Goal: Use online tool/utility: Use online tool/utility

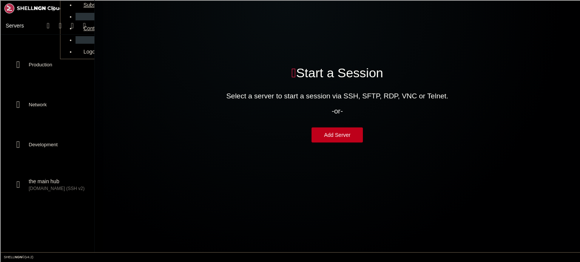
scroll to position [42, 0]
click at [48, 192] on span "[DOMAIN_NAME] (SSH v2)" at bounding box center [57, 189] width 57 height 6
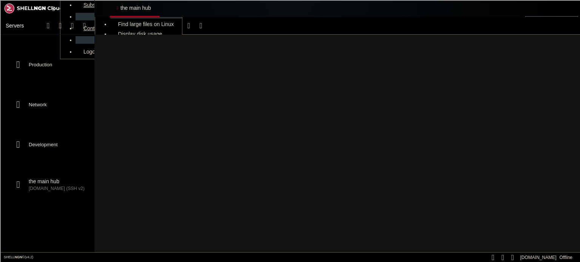
click at [48, 192] on span "[DOMAIN_NAME] (SSH v2)" at bounding box center [57, 189] width 57 height 6
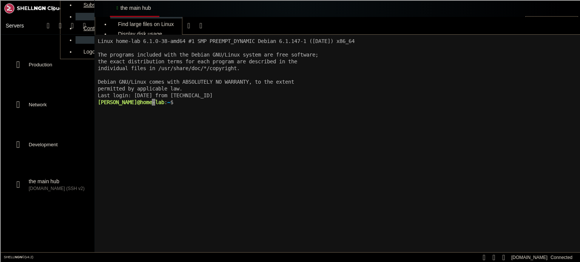
click at [151, 100] on div at bounding box center [152, 102] width 3 height 7
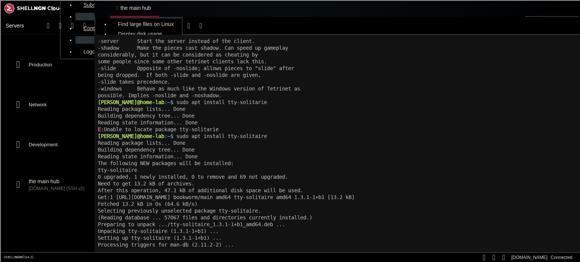
scroll to position [598, 0]
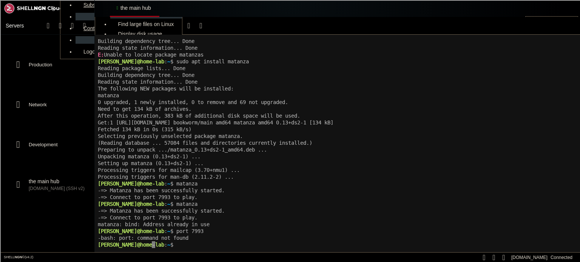
click at [187, 25] on icon "button" at bounding box center [188, 25] width 3 height 5
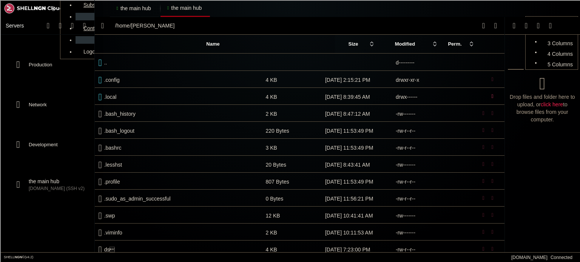
click at [129, 100] on td " .local" at bounding box center [178, 96] width 167 height 17
type input "/home/[PERSON_NAME]/.local"
click at [129, 100] on td " .local" at bounding box center [178, 96] width 167 height 17
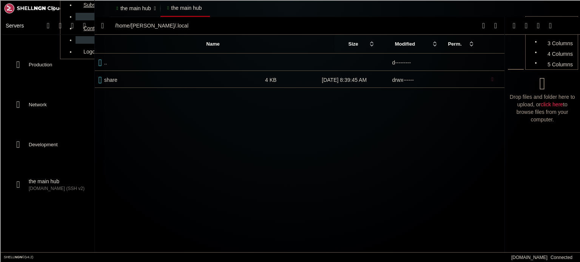
click at [122, 13] on link "the main hub " at bounding box center [134, 8] width 49 height 17
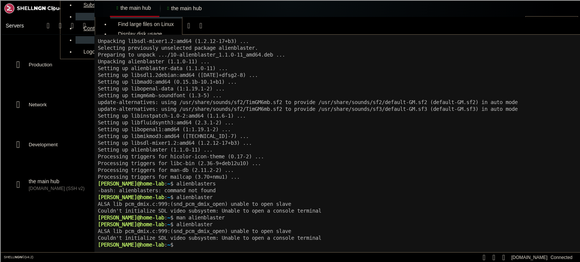
scroll to position [1923, 0]
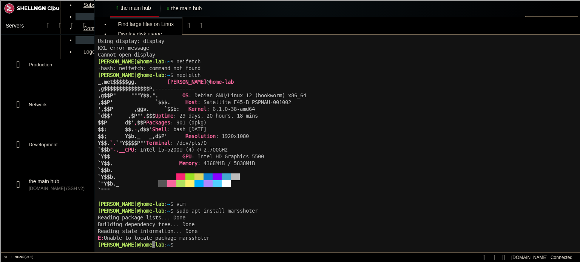
scroll to position [3112, 0]
click at [247, 244] on x-row "[PERSON_NAME]@home-lab : ~ $ sudo apt install marsshooter" at bounding box center [336, 245] width 478 height 7
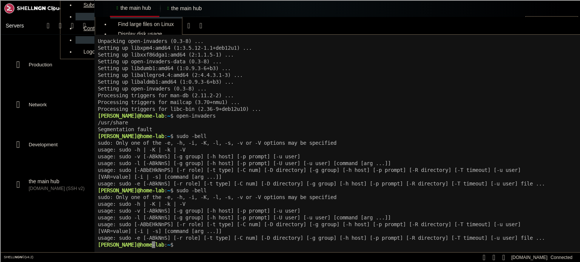
scroll to position [16857, 0]
